Goal: Check status: Check status

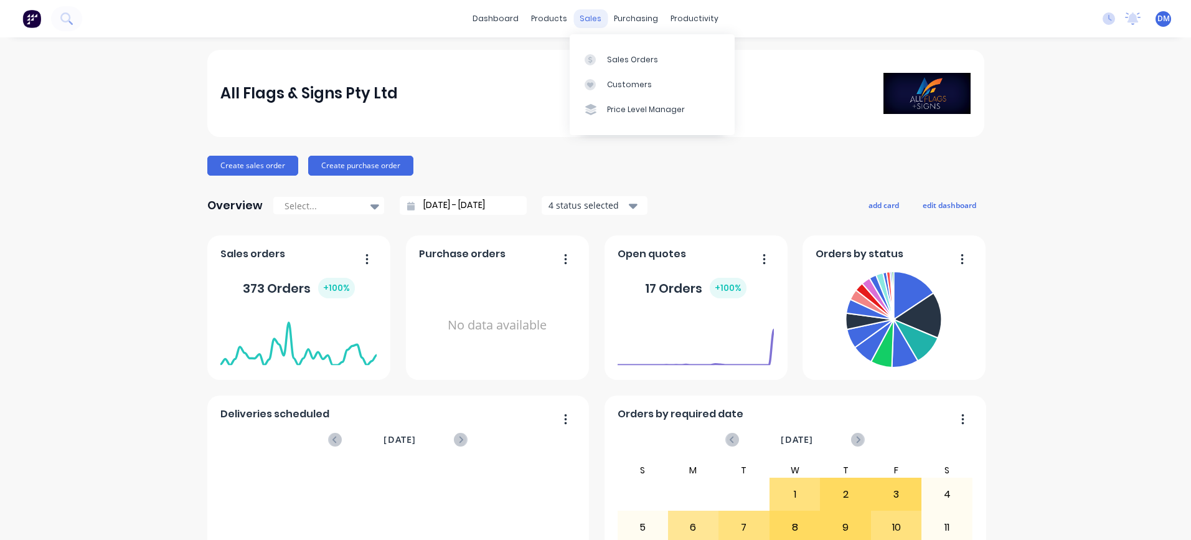
click at [578, 17] on div "sales" at bounding box center [591, 18] width 34 height 19
click at [611, 60] on div "Sales Orders" at bounding box center [632, 59] width 51 height 11
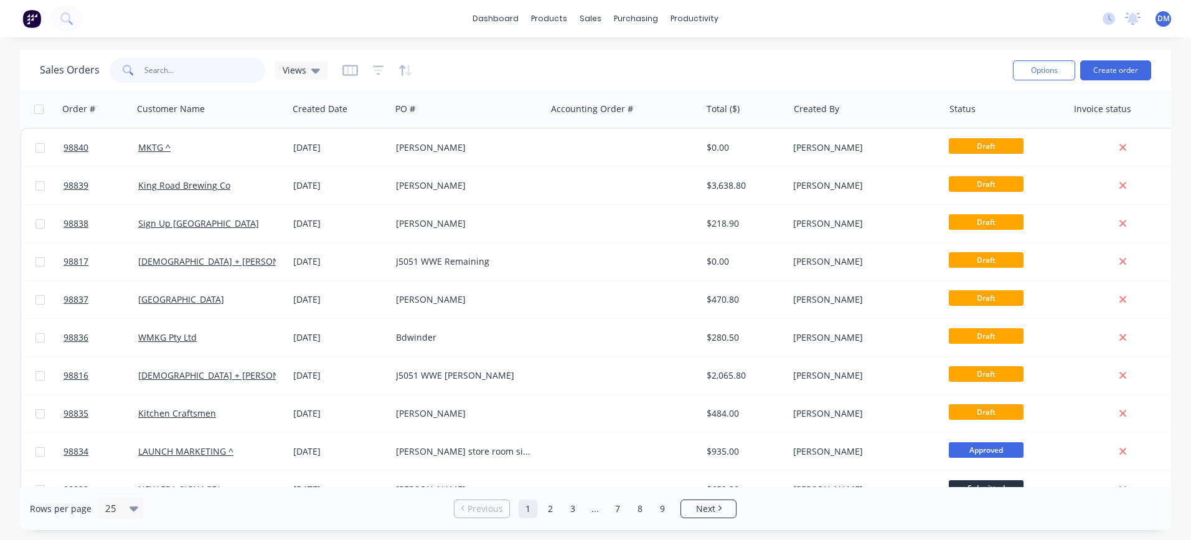
click at [189, 66] on input "text" at bounding box center [204, 70] width 121 height 25
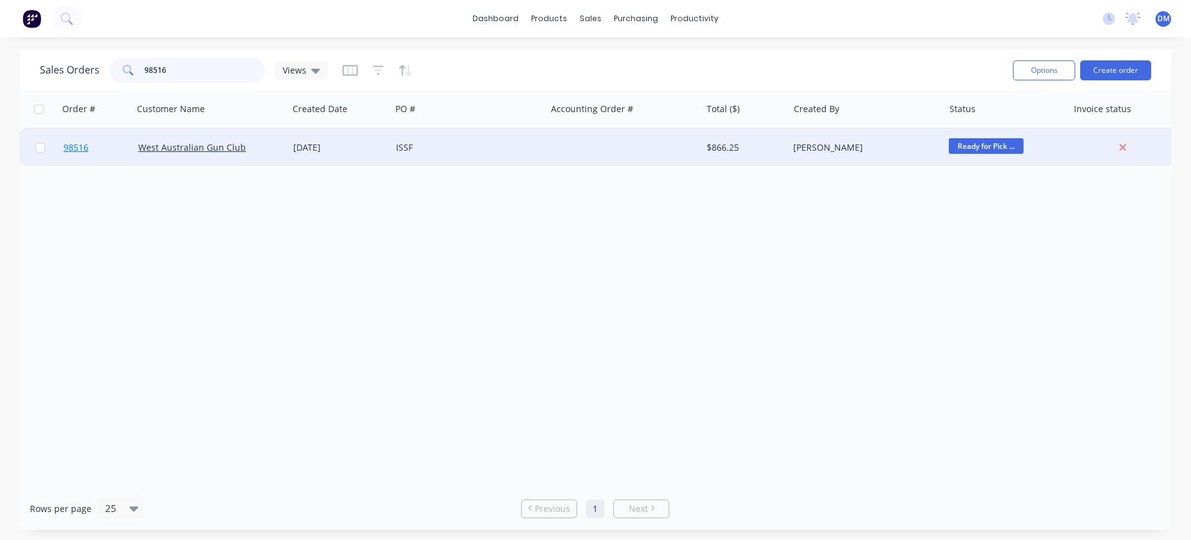
type input "98516"
click at [75, 148] on span "98516" at bounding box center [76, 147] width 25 height 12
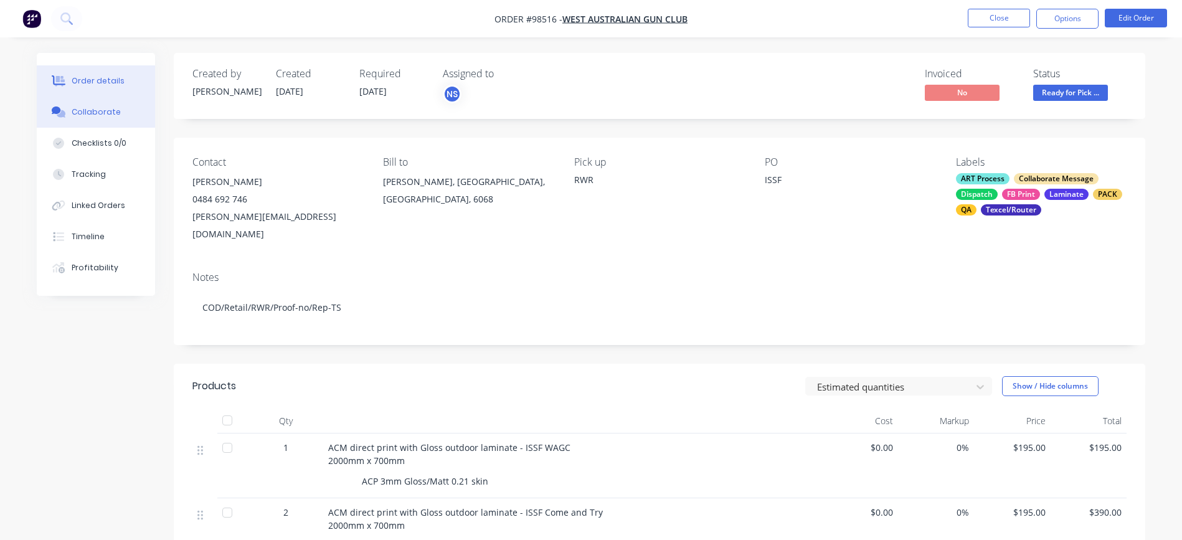
click at [87, 115] on div "Collaborate" at bounding box center [96, 111] width 49 height 11
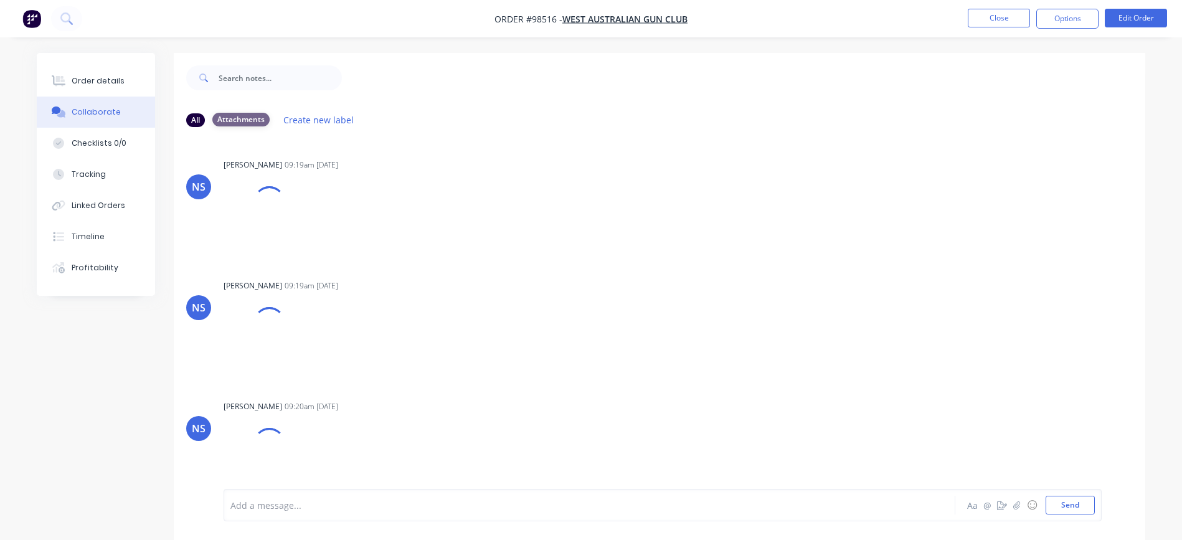
click at [241, 122] on div "Attachments" at bounding box center [240, 120] width 57 height 14
click at [191, 118] on div "All" at bounding box center [195, 120] width 19 height 14
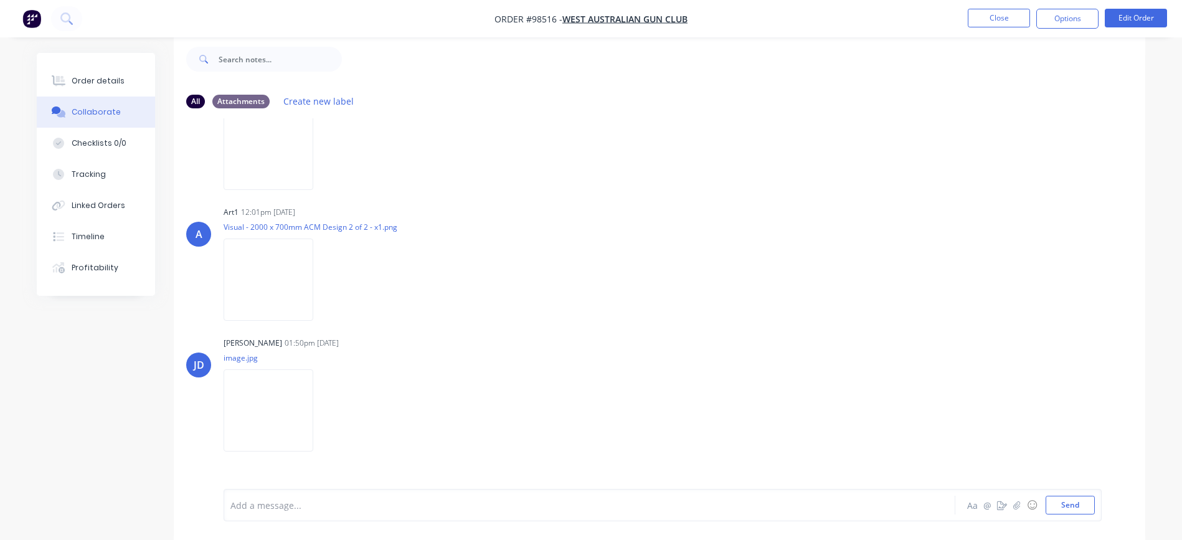
scroll to position [727, 0]
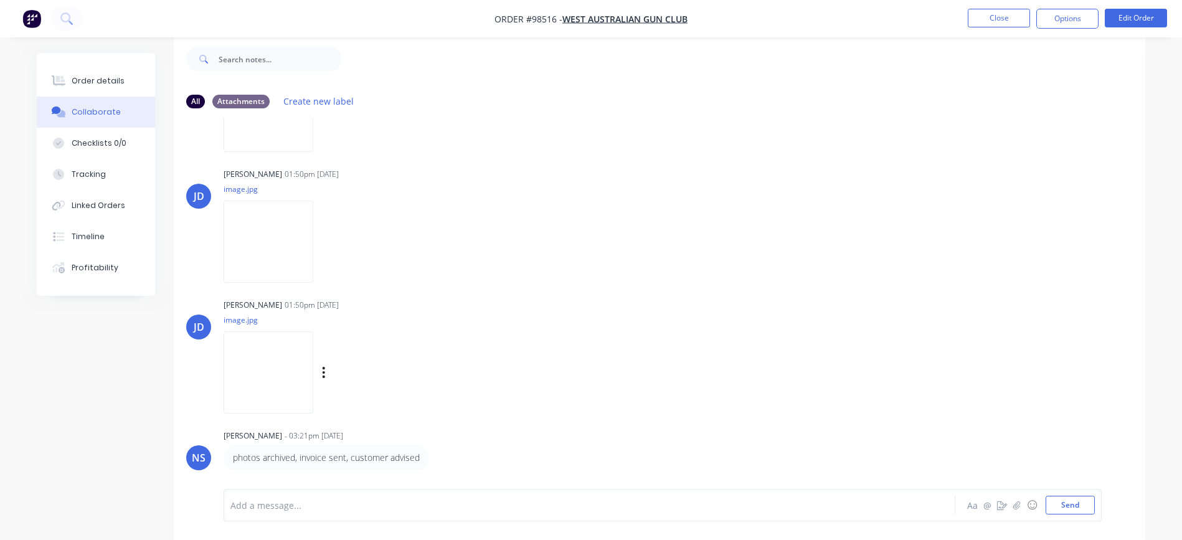
click at [275, 380] on img at bounding box center [269, 372] width 90 height 82
